Goal: Find specific page/section: Find specific page/section

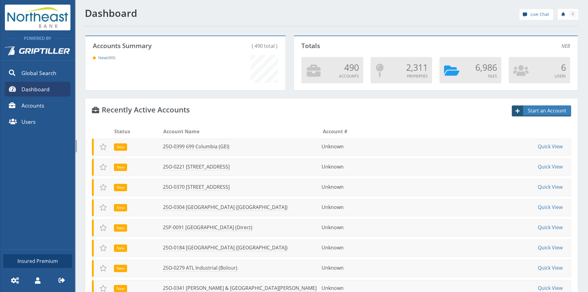
click at [457, 73] on p "Files" at bounding box center [469, 76] width 53 height 6
click at [444, 73] on span at bounding box center [451, 71] width 15 height 14
click at [463, 72] on p "6,986" at bounding box center [469, 67] width 53 height 12
click at [444, 68] on span at bounding box center [451, 71] width 15 height 14
click at [460, 74] on p "Files" at bounding box center [469, 76] width 53 height 6
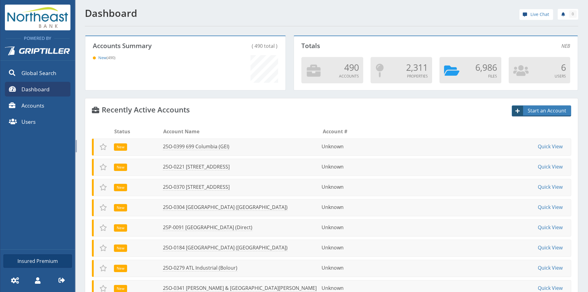
click at [483, 68] on span "6,986" at bounding box center [486, 67] width 22 height 12
click at [417, 69] on span "2,311" at bounding box center [417, 67] width 22 height 12
click at [316, 72] on span at bounding box center [313, 71] width 15 height 14
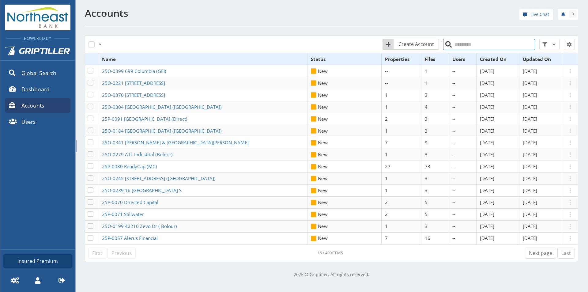
click at [472, 43] on input "search" at bounding box center [489, 44] width 92 height 11
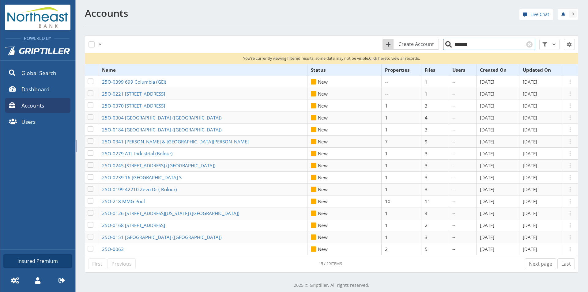
type input "********"
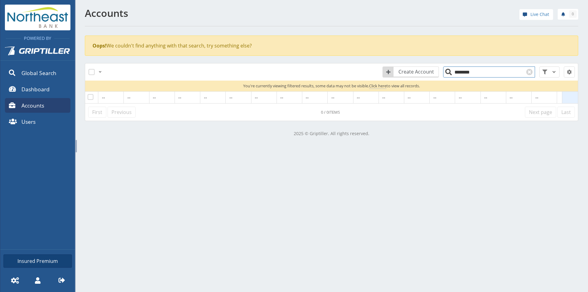
drag, startPoint x: 475, startPoint y: 72, endPoint x: 450, endPoint y: 74, distance: 25.5
click at [450, 74] on input "********" at bounding box center [489, 71] width 92 height 11
